Goal: Information Seeking & Learning: Learn about a topic

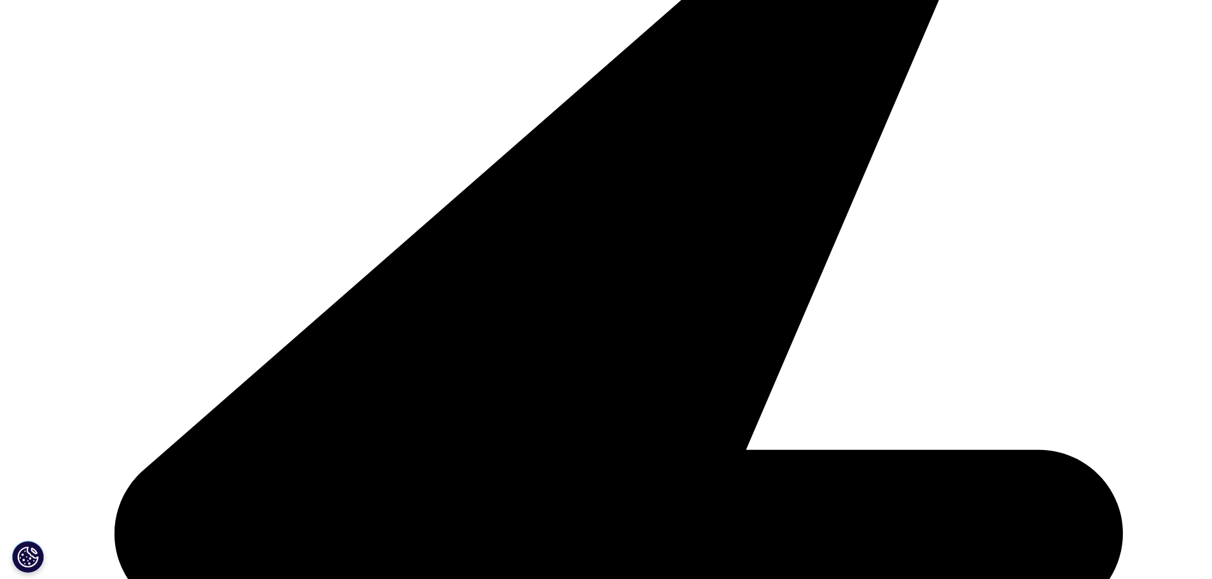
scroll to position [445, 0]
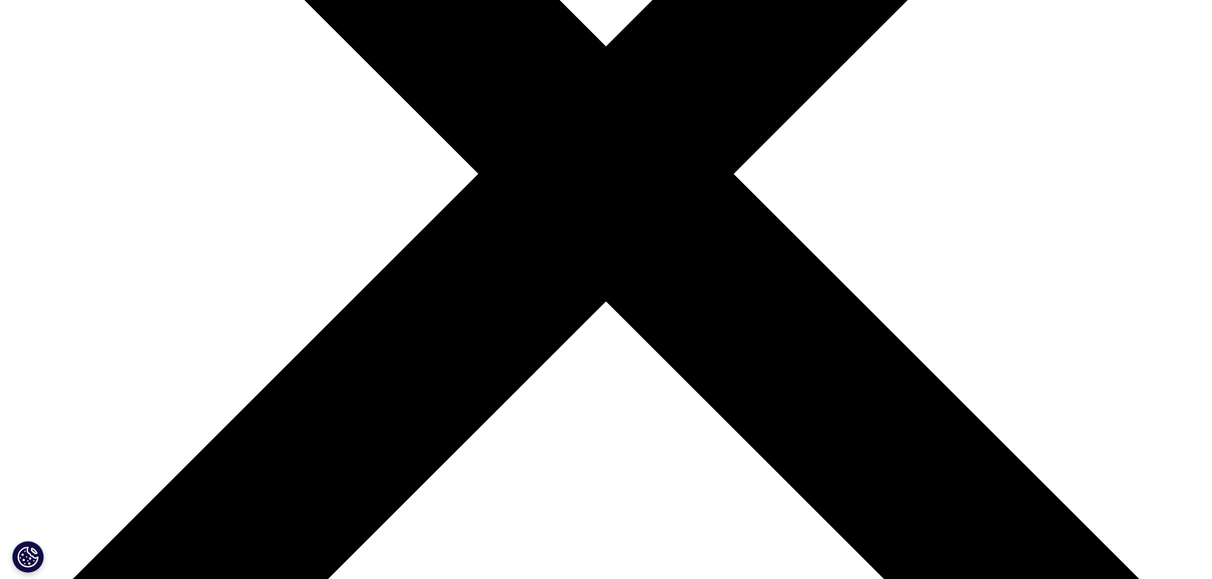
drag, startPoint x: 649, startPoint y: 97, endPoint x: 798, endPoint y: 104, distance: 149.0
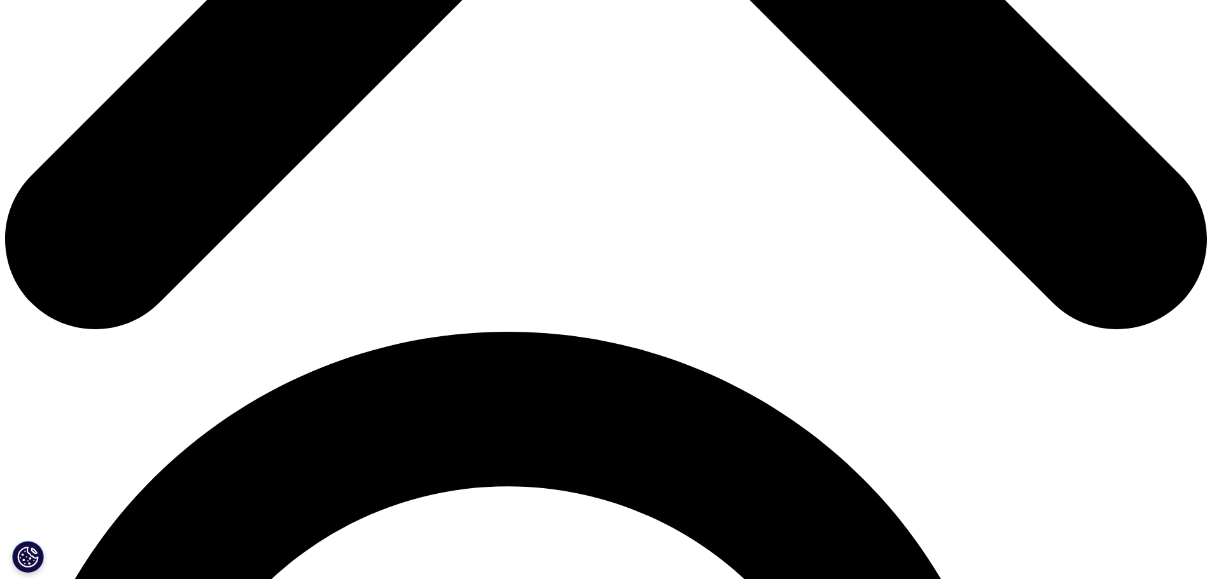
scroll to position [318, 0]
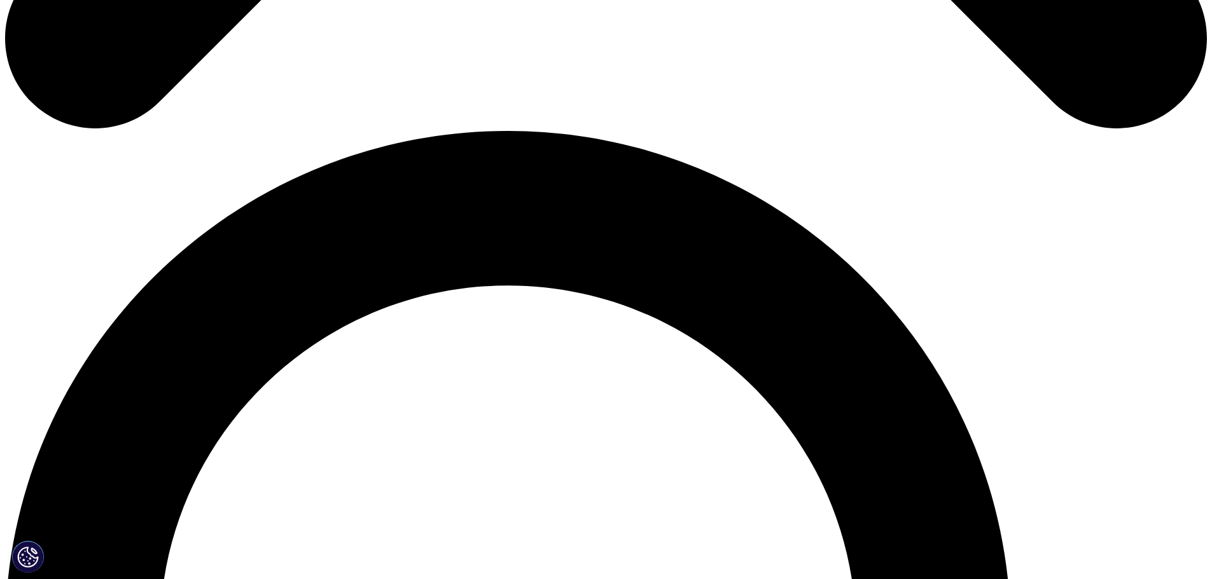
scroll to position [1399, 0]
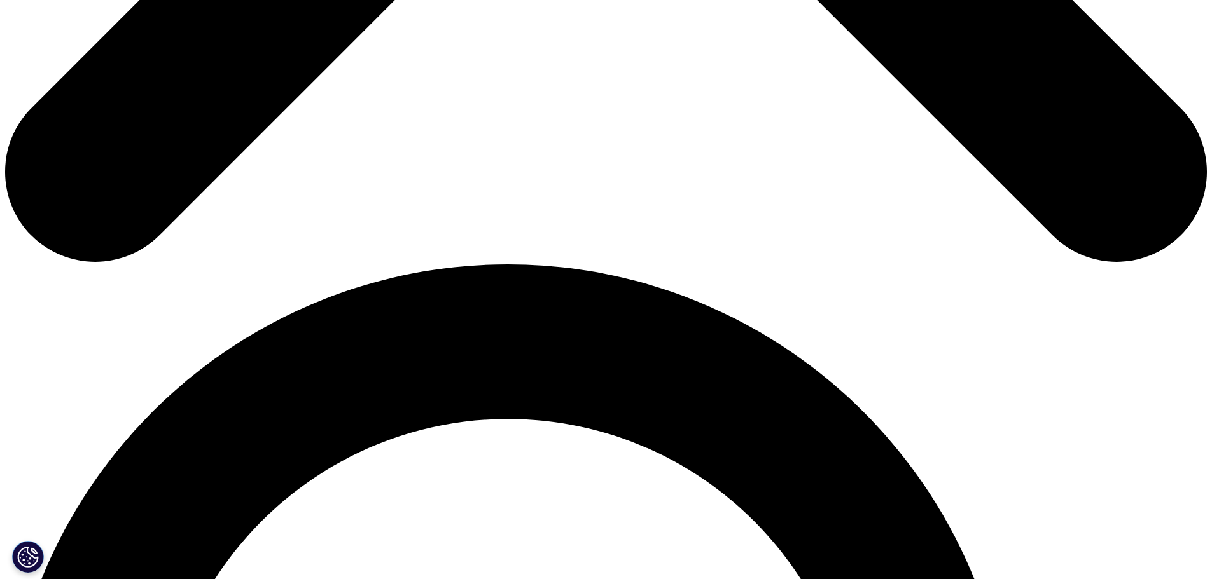
scroll to position [1018, 0]
